Goal: Task Accomplishment & Management: Complete application form

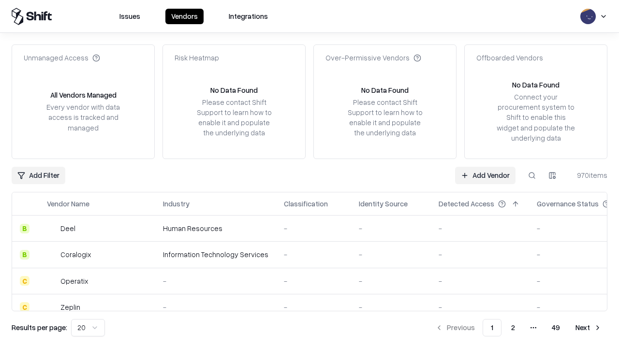
click at [485, 175] on link "Add Vendor" at bounding box center [485, 175] width 60 height 17
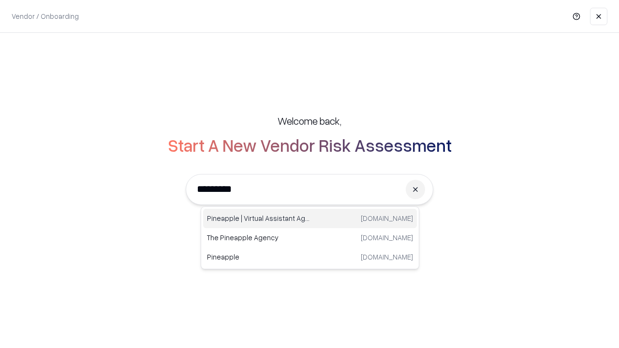
click at [310, 219] on div "Pineapple | Virtual Assistant Agency [DOMAIN_NAME]" at bounding box center [310, 218] width 214 height 19
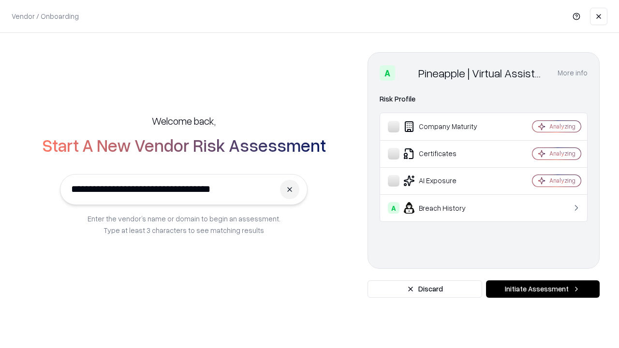
type input "**********"
click at [542, 289] on button "Initiate Assessment" at bounding box center [543, 288] width 114 height 17
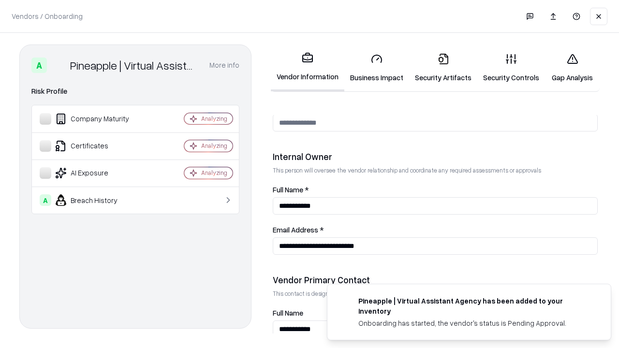
scroll to position [501, 0]
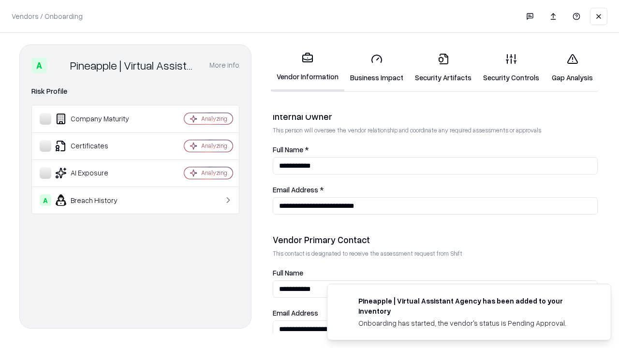
click at [377, 68] on link "Business Impact" at bounding box center [376, 67] width 65 height 45
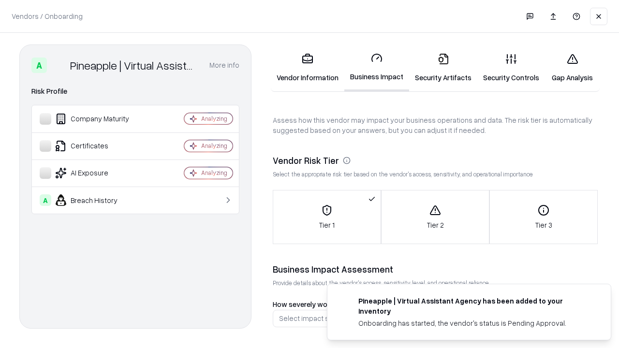
click at [443, 68] on link "Security Artifacts" at bounding box center [443, 67] width 68 height 45
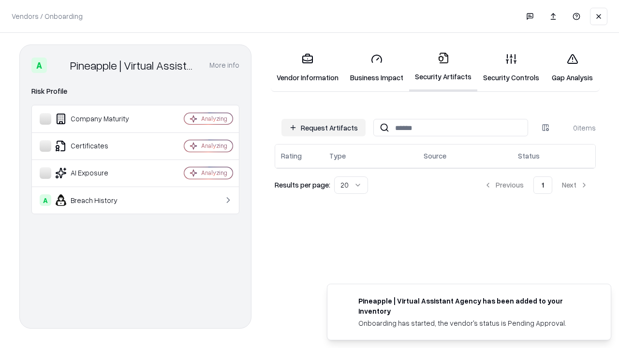
click at [323, 128] on button "Request Artifacts" at bounding box center [323, 127] width 84 height 17
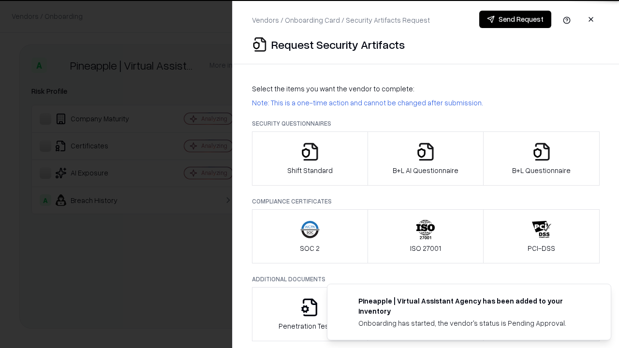
click at [309, 159] on icon "button" at bounding box center [309, 151] width 19 height 19
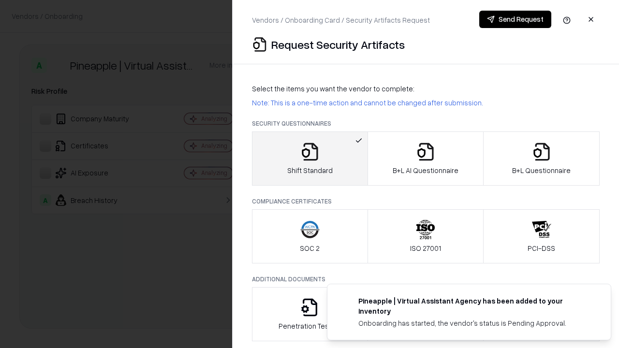
click at [515, 19] on button "Send Request" at bounding box center [515, 19] width 72 height 17
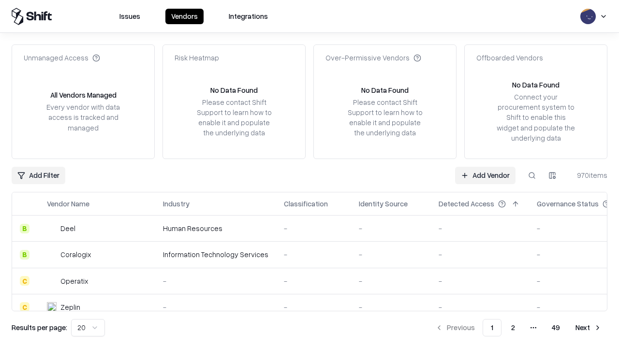
click at [532, 175] on button at bounding box center [531, 175] width 17 height 17
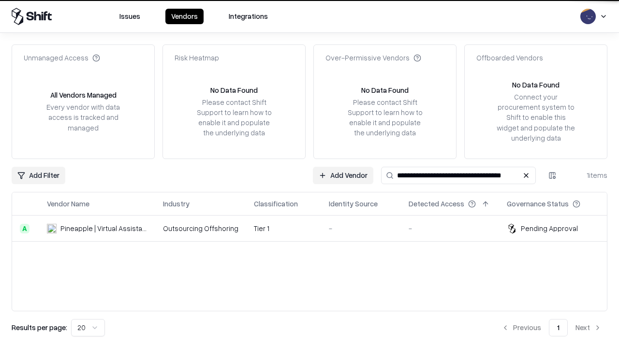
type input "**********"
click at [315, 228] on td "Tier 1" at bounding box center [283, 229] width 75 height 26
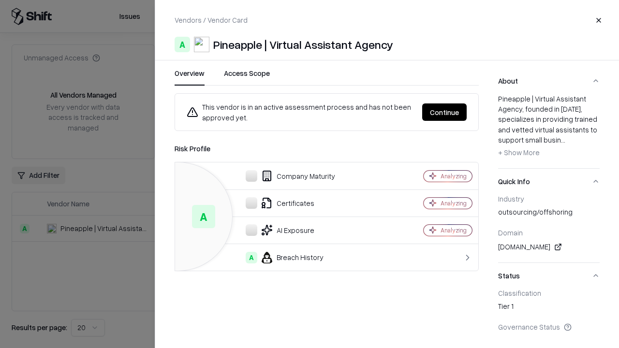
click at [444, 112] on button "Continue" at bounding box center [444, 111] width 44 height 17
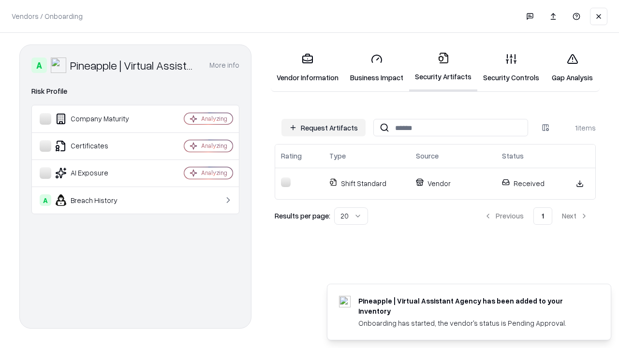
click at [572, 68] on link "Gap Analysis" at bounding box center [572, 67] width 55 height 45
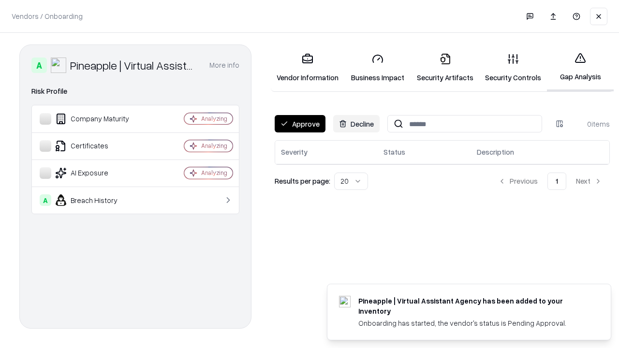
click at [300, 124] on button "Approve" at bounding box center [300, 123] width 51 height 17
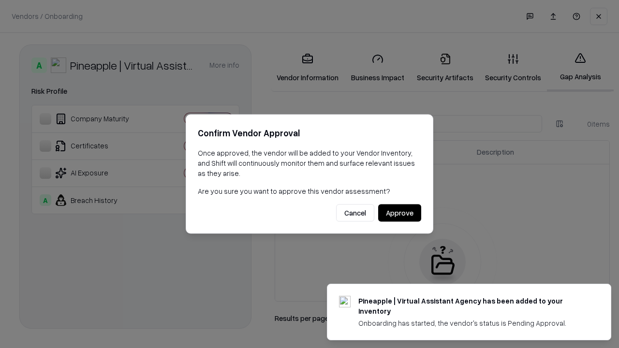
click at [399, 213] on button "Approve" at bounding box center [399, 213] width 43 height 17
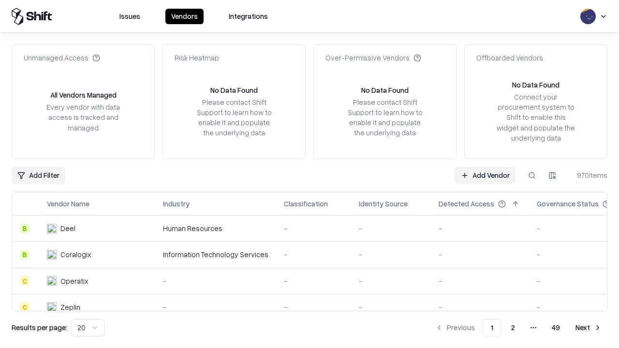
type input "**********"
click at [485, 175] on link "Add Vendor" at bounding box center [485, 175] width 60 height 17
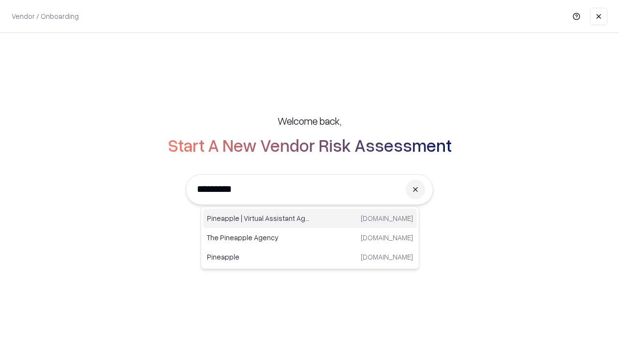
click at [310, 219] on div "Pineapple | Virtual Assistant Agency trypineapple.com" at bounding box center [310, 218] width 214 height 19
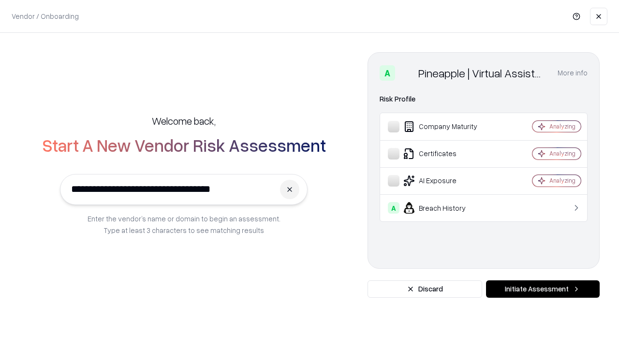
type input "**********"
click at [542, 289] on button "Initiate Assessment" at bounding box center [543, 288] width 114 height 17
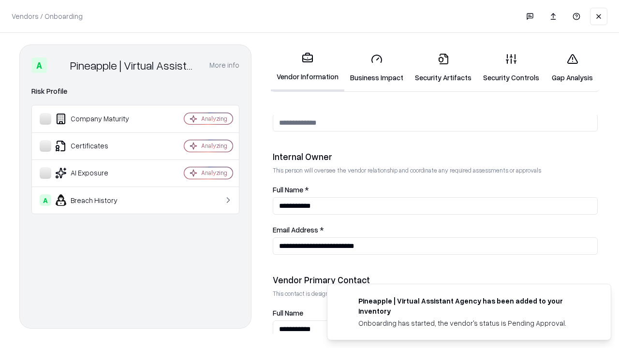
scroll to position [501, 0]
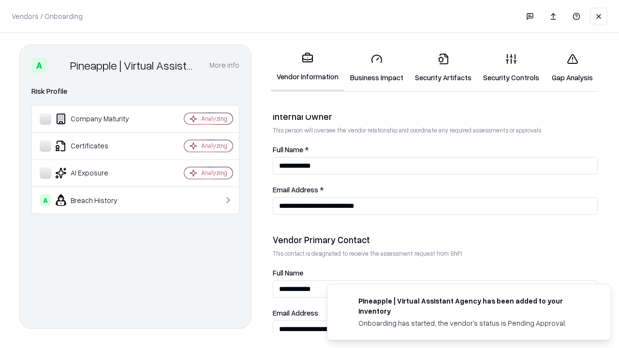
click at [572, 68] on link "Gap Analysis" at bounding box center [572, 67] width 55 height 45
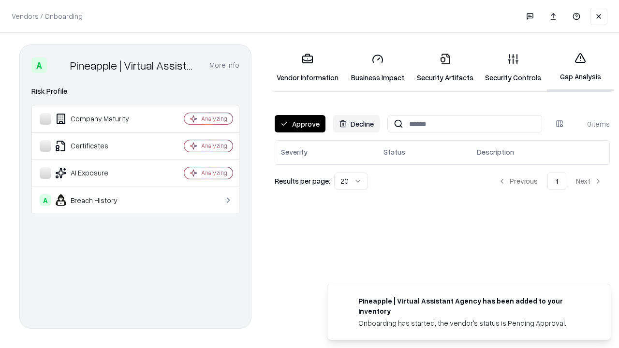
click at [300, 124] on button "Approve" at bounding box center [300, 123] width 51 height 17
